Goal: Information Seeking & Learning: Learn about a topic

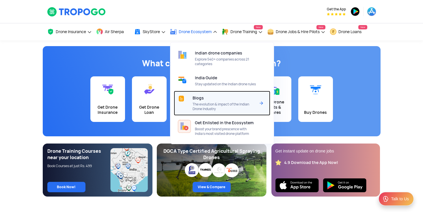
click at [213, 102] on div "Blogs The evolution & impact of the Indian Drone Industry" at bounding box center [224, 103] width 65 height 25
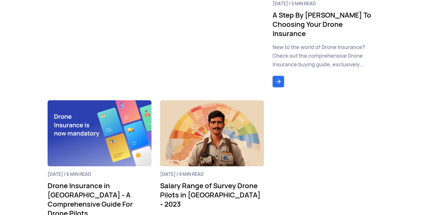
scroll to position [537, 0]
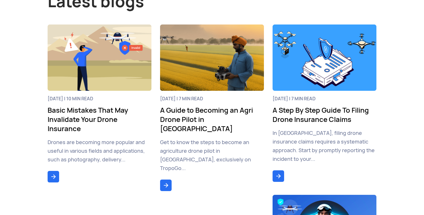
scroll to position [274, 0]
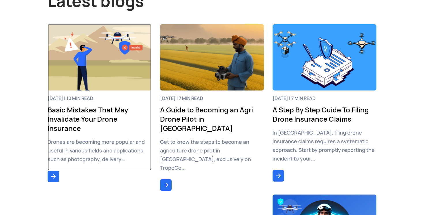
click at [56, 160] on link "4 Jan 2024 | 10 min read Basic Mistakes That May Invalidate Your Drone Insuranc…" at bounding box center [100, 97] width 104 height 147
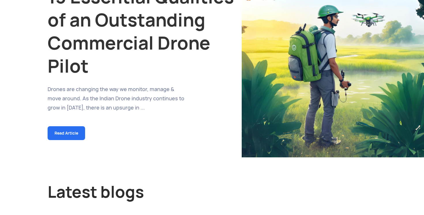
scroll to position [0, 0]
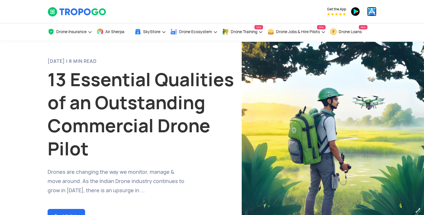
click at [369, 12] on img at bounding box center [371, 11] width 9 height 9
click at [358, 9] on img at bounding box center [355, 11] width 9 height 9
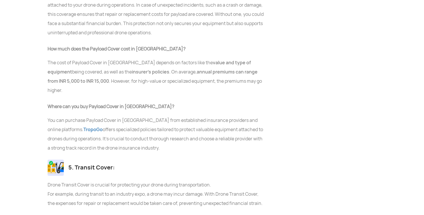
scroll to position [2718, 0]
